Goal: Communication & Community: Participate in discussion

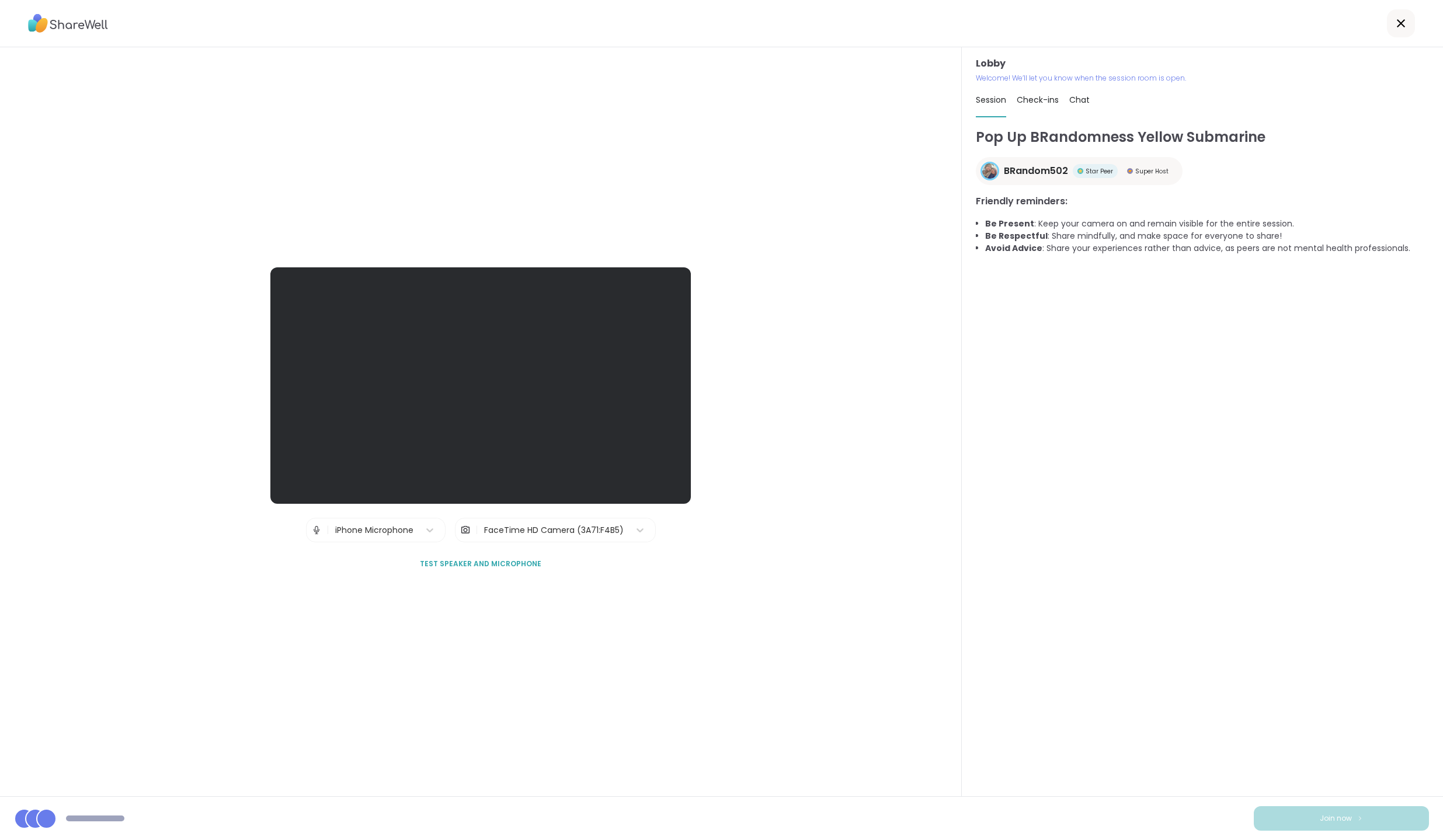
click at [1304, 368] on div "Pop Up BRandomness Yellow Submarine BRandom502 Star Peer Super Host Friendly re…" at bounding box center [1202, 456] width 453 height 659
click at [1260, 514] on div "Pop Up BRandomness Yellow Submarine BRandom502 Star Peer Super Host Friendly re…" at bounding box center [1202, 456] width 453 height 659
click at [1236, 546] on div "Pop Up BRandomness Yellow Submarine BRandom502 Star Peer Super Host Friendly re…" at bounding box center [1202, 456] width 453 height 659
click at [389, 538] on div "iPhone Microphone" at bounding box center [374, 530] width 90 height 23
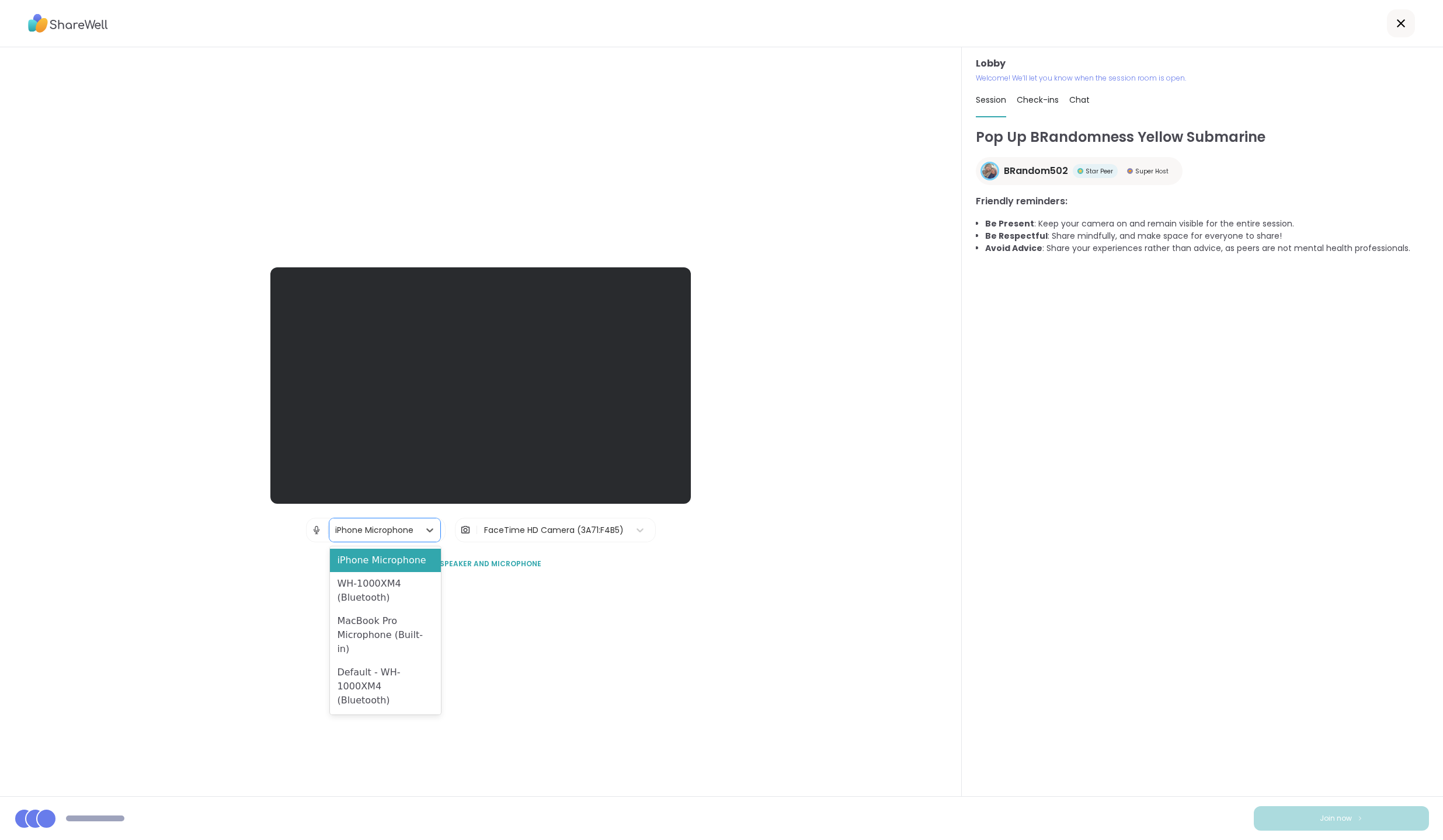
click at [577, 711] on div "Lobby | Default - WH-1000XM4 (Bluetooth), 4 of 4. 4 results available. Use Up a…" at bounding box center [481, 421] width 962 height 749
click at [432, 536] on div at bounding box center [430, 530] width 21 height 21
click at [401, 672] on div "Default - WH-1000XM4 (Bluetooth)" at bounding box center [385, 687] width 111 height 52
click at [753, 645] on div "Lobby | iPhone Microphone | FaceTime HD Camera (3A71:F4B5) Test speaker and mic…" at bounding box center [481, 421] width 962 height 749
click at [1076, 661] on div "Pop Up BRandomness Yellow Submarine BRandom502 Star Peer Super Host Friendly re…" at bounding box center [1202, 456] width 453 height 659
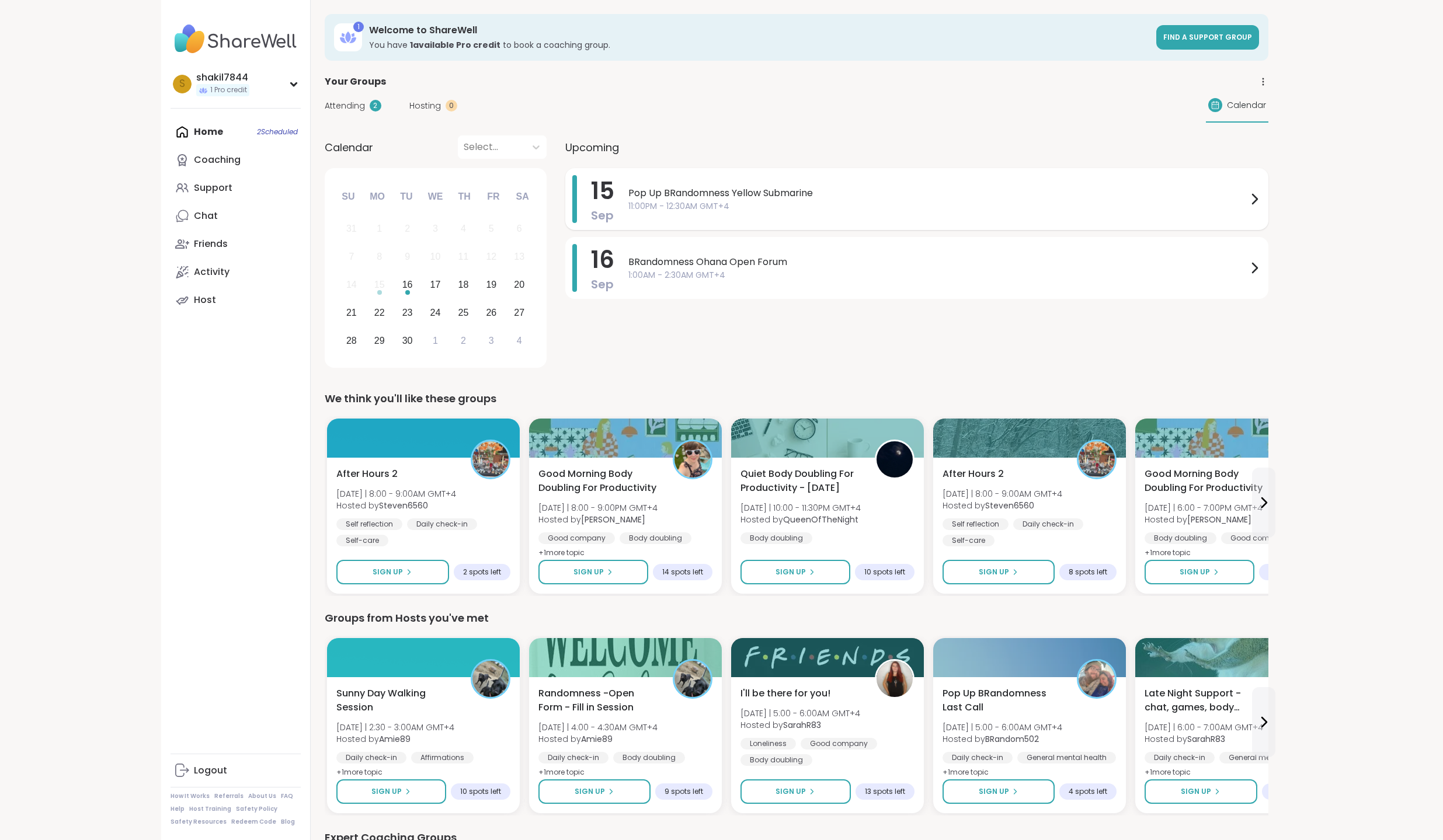
click at [1186, 199] on span "Pop Up BRandomness Yellow Submarine" at bounding box center [938, 194] width 619 height 14
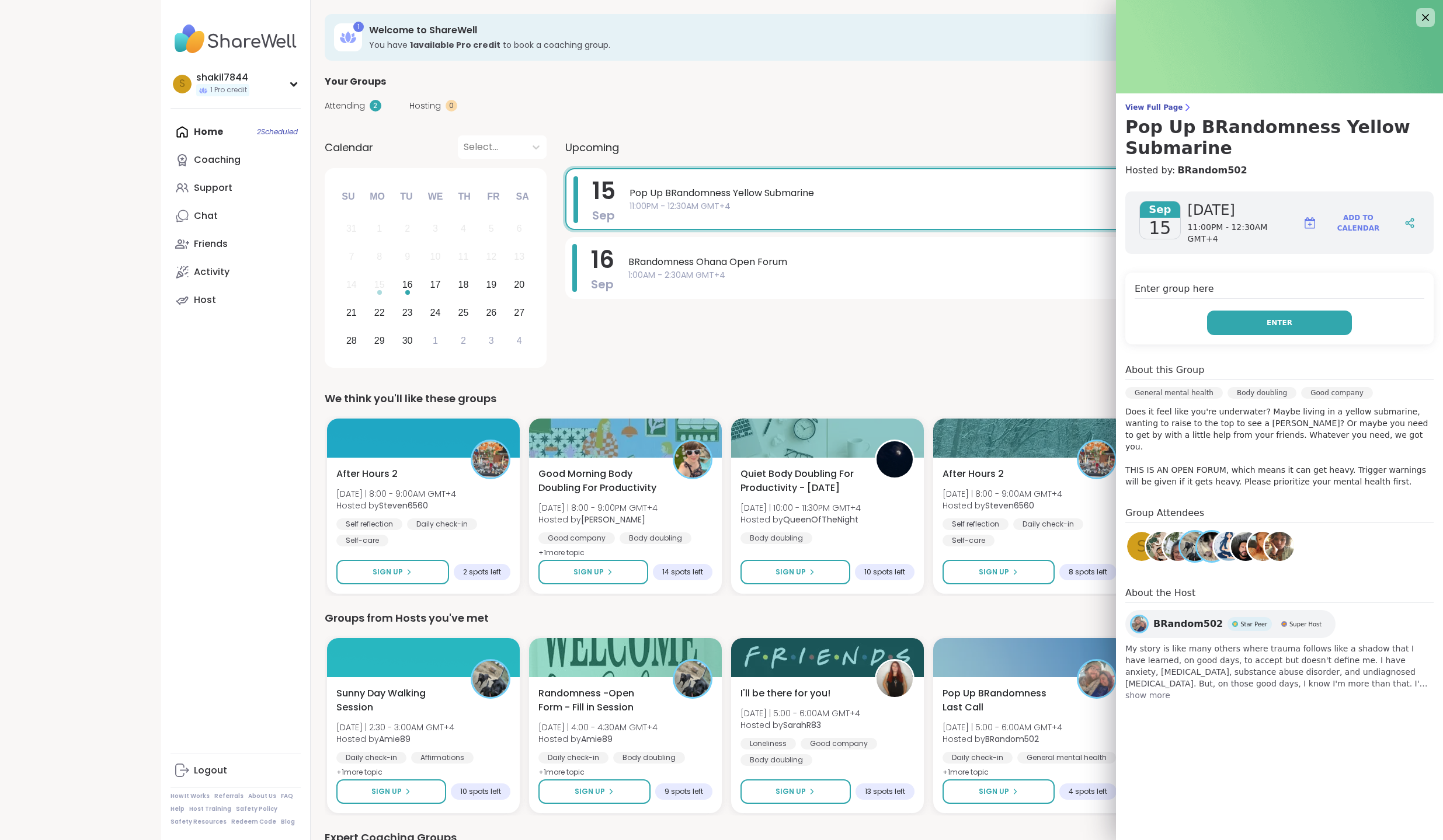
click at [1278, 317] on span "Enter" at bounding box center [1280, 323] width 26 height 10
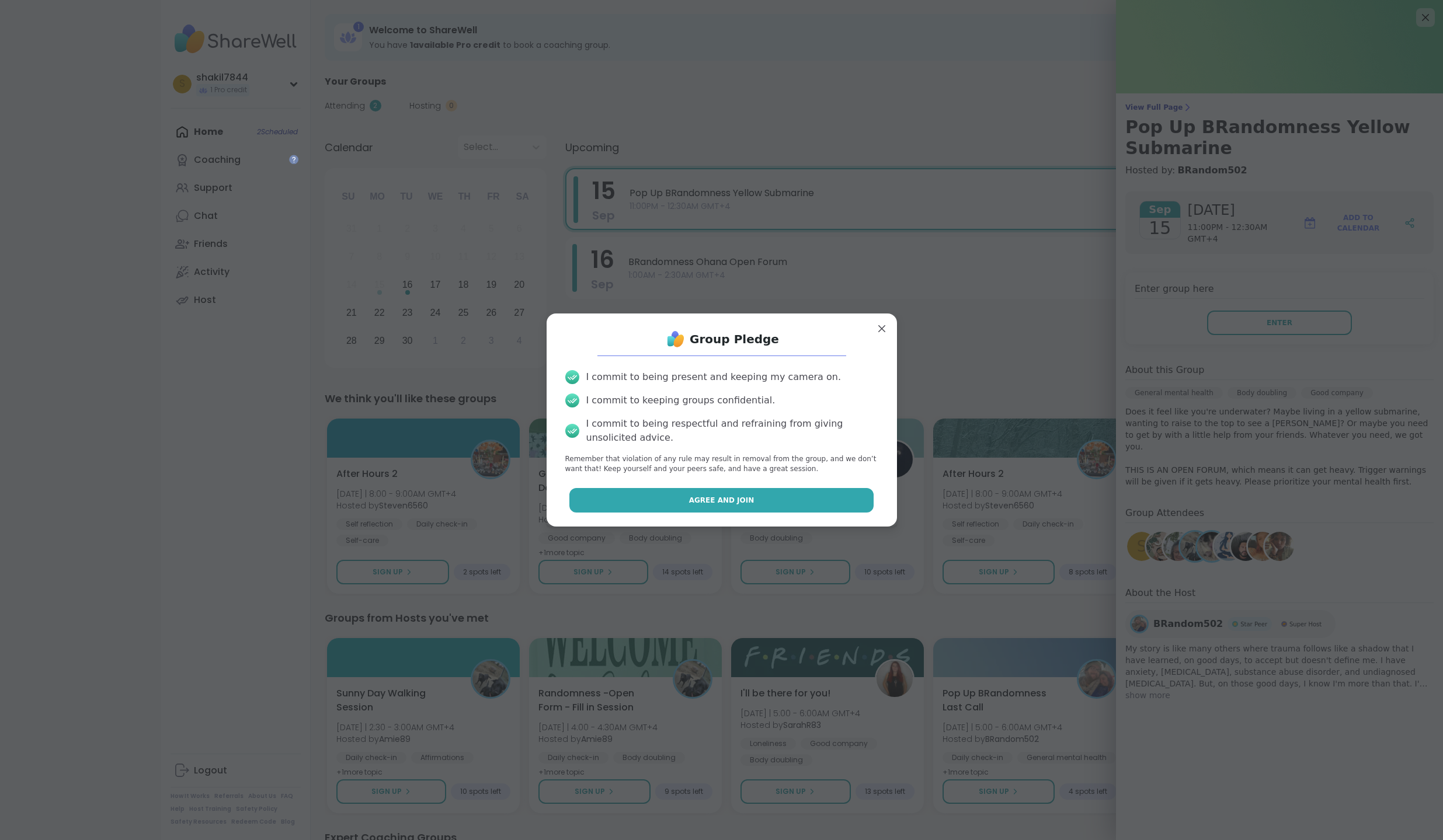
click at [787, 492] on button "Agree and Join" at bounding box center [722, 501] width 305 height 25
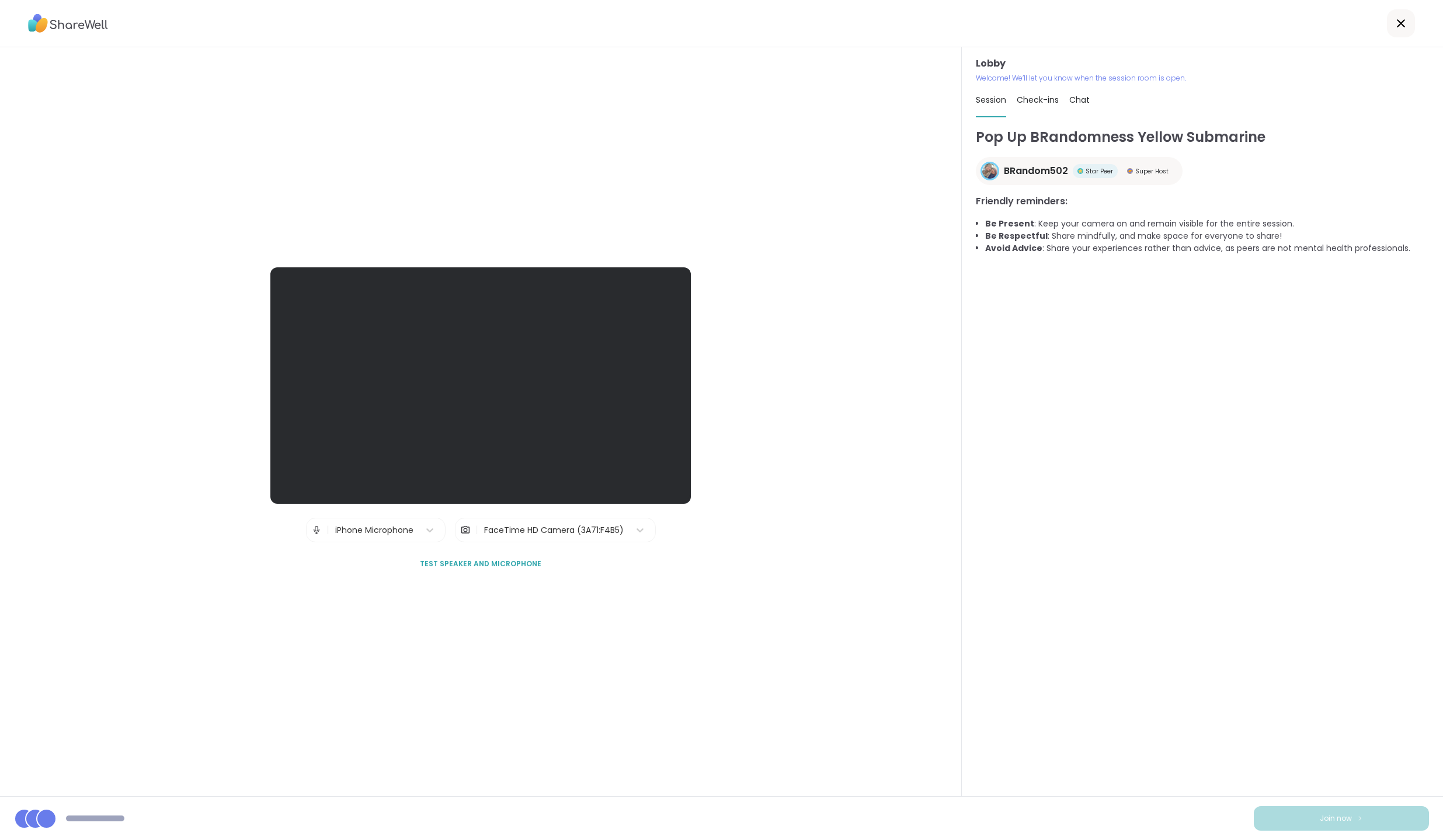
click at [1107, 610] on div "Pop Up BRandomness Yellow Submarine BRandom502 Star Peer Super Host Friendly re…" at bounding box center [1202, 456] width 453 height 659
